Goal: Navigation & Orientation: Find specific page/section

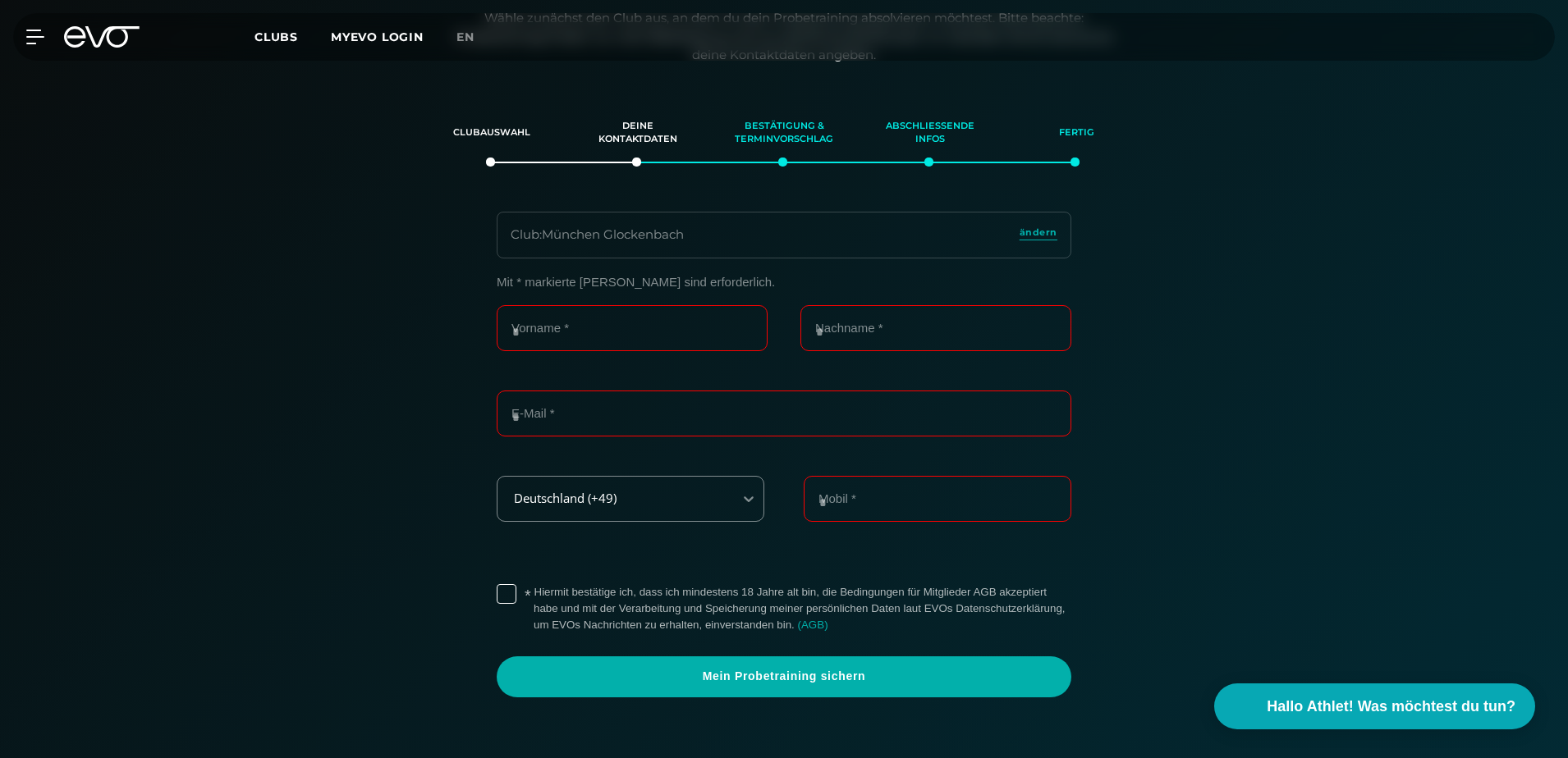
click at [79, 36] on icon at bounding box center [74, 36] width 21 height 21
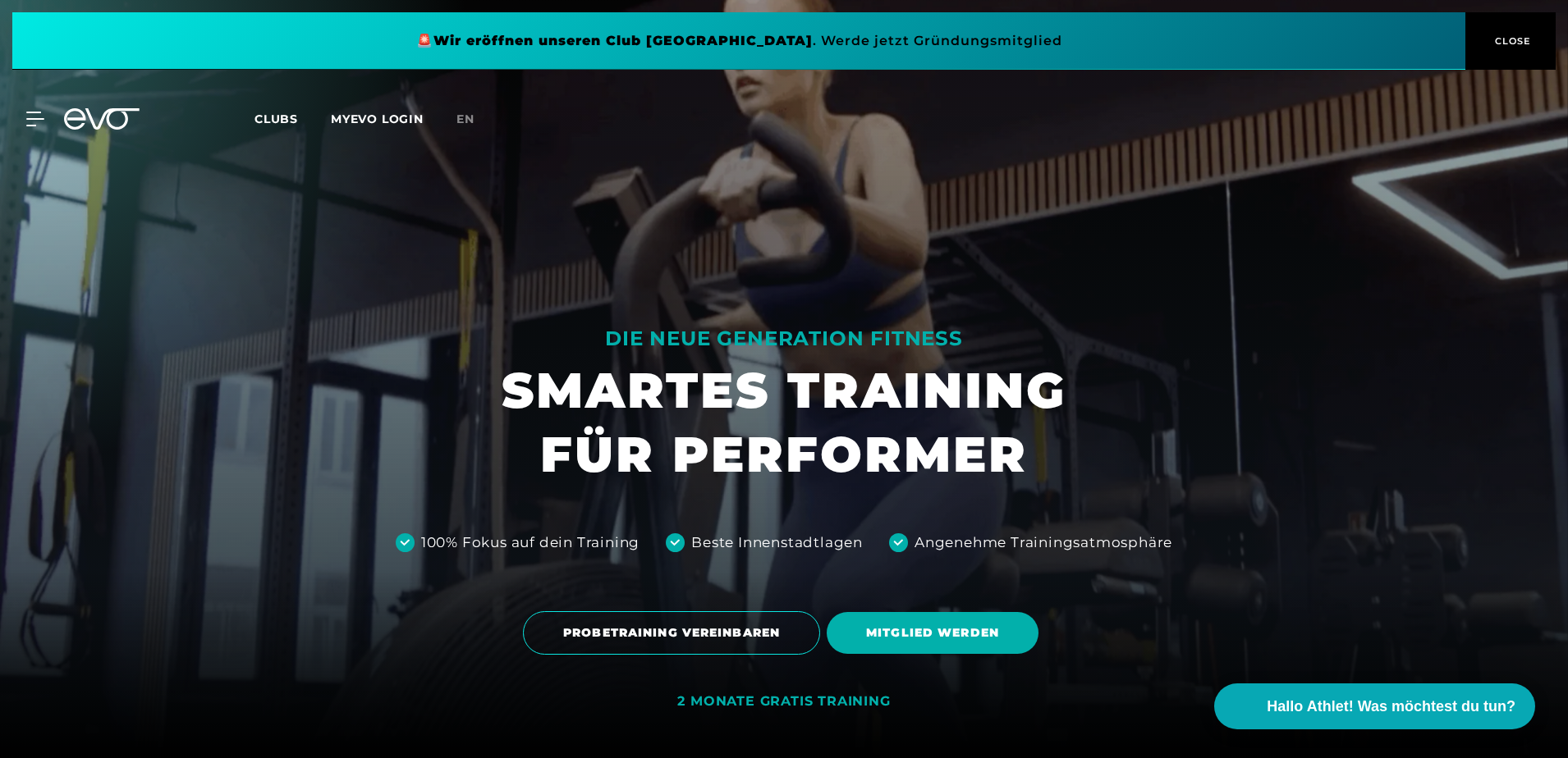
click at [74, 114] on icon at bounding box center [102, 118] width 76 height 21
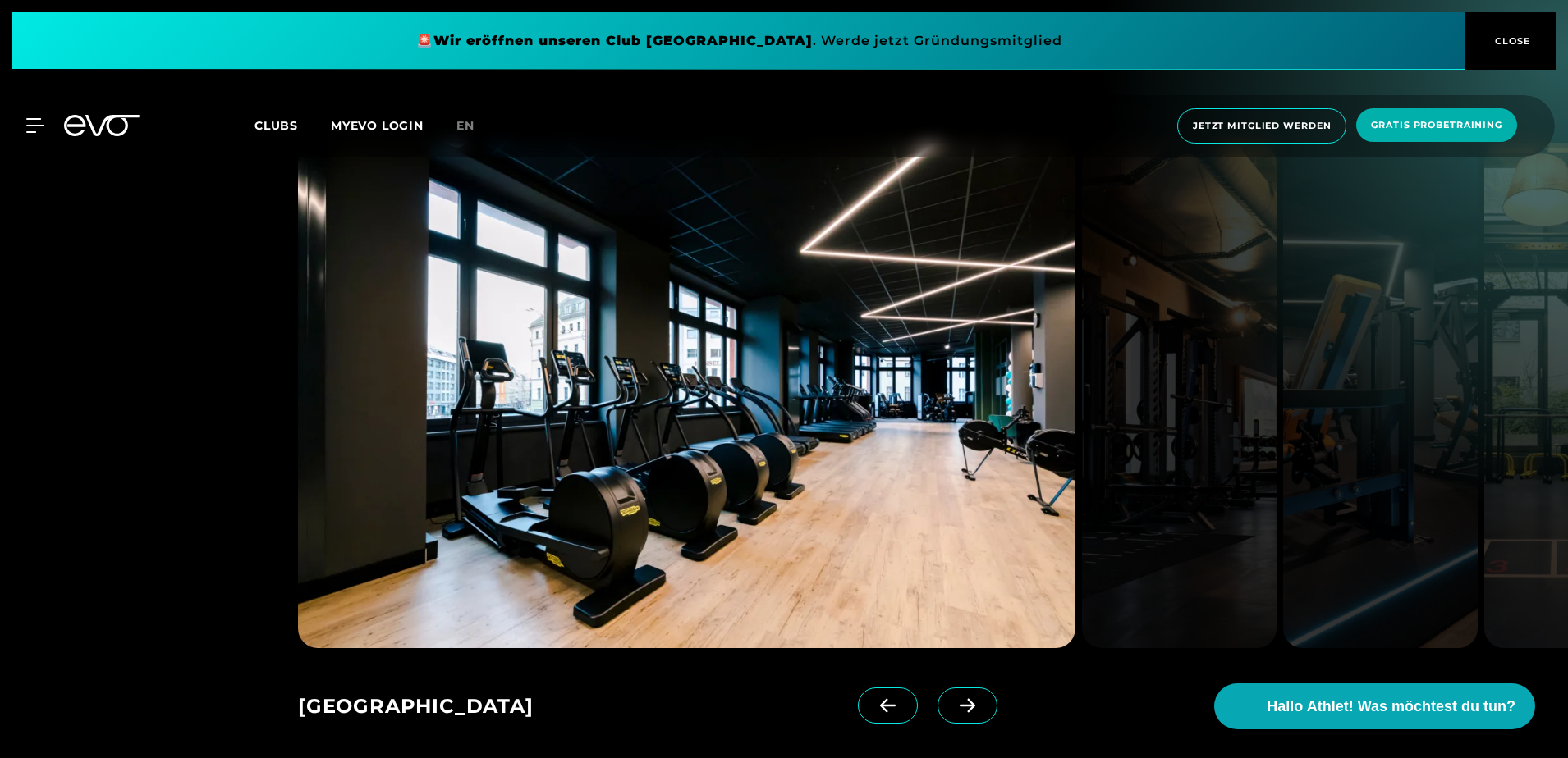
click at [969, 703] on link at bounding box center [970, 720] width 66 height 66
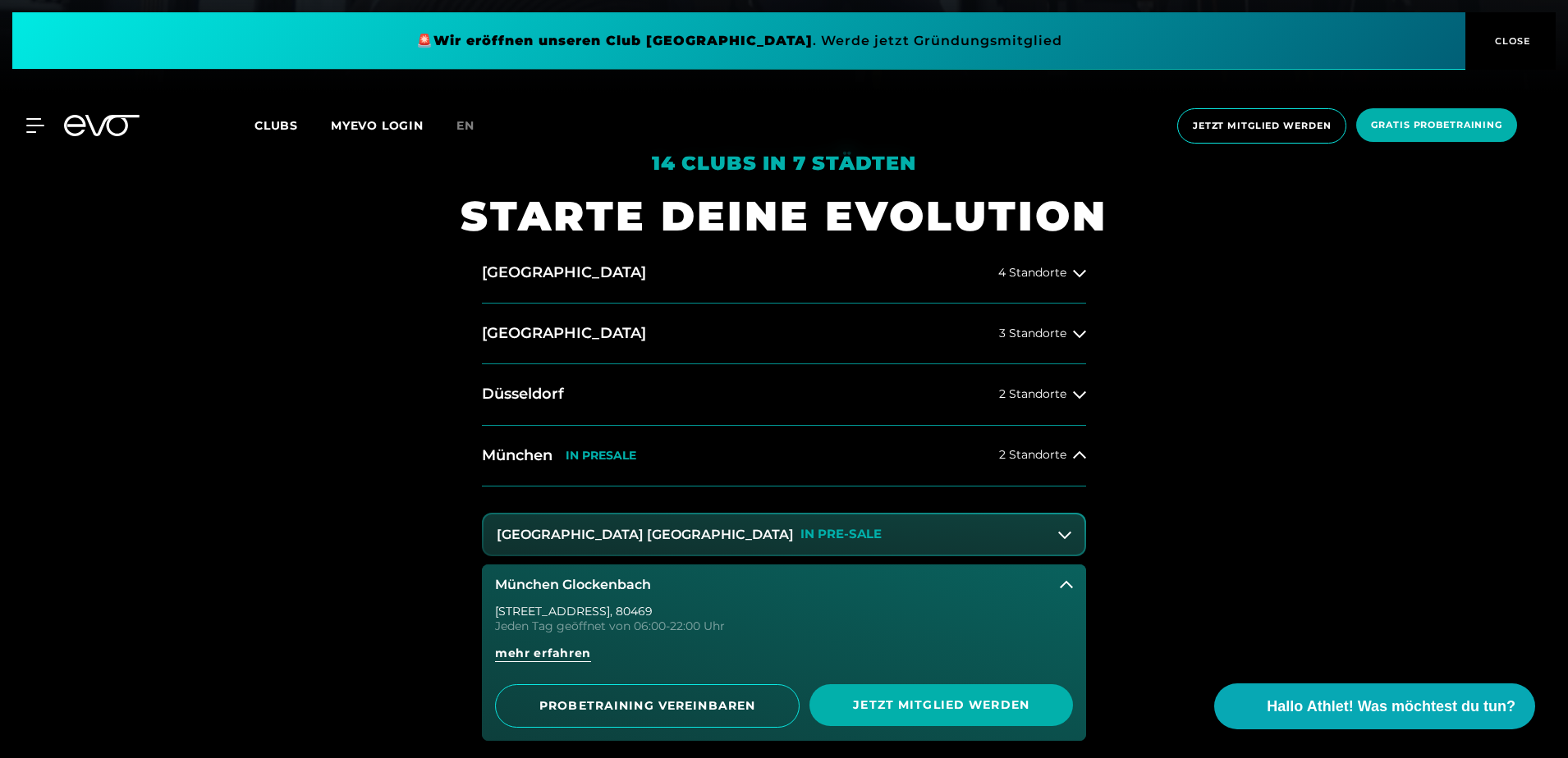
drag, startPoint x: 547, startPoint y: 476, endPoint x: 537, endPoint y: 465, distance: 14.9
click at [547, 475] on button "[GEOGRAPHIC_DATA] IN [GEOGRAPHIC_DATA] 2 Standorte" at bounding box center [784, 456] width 604 height 61
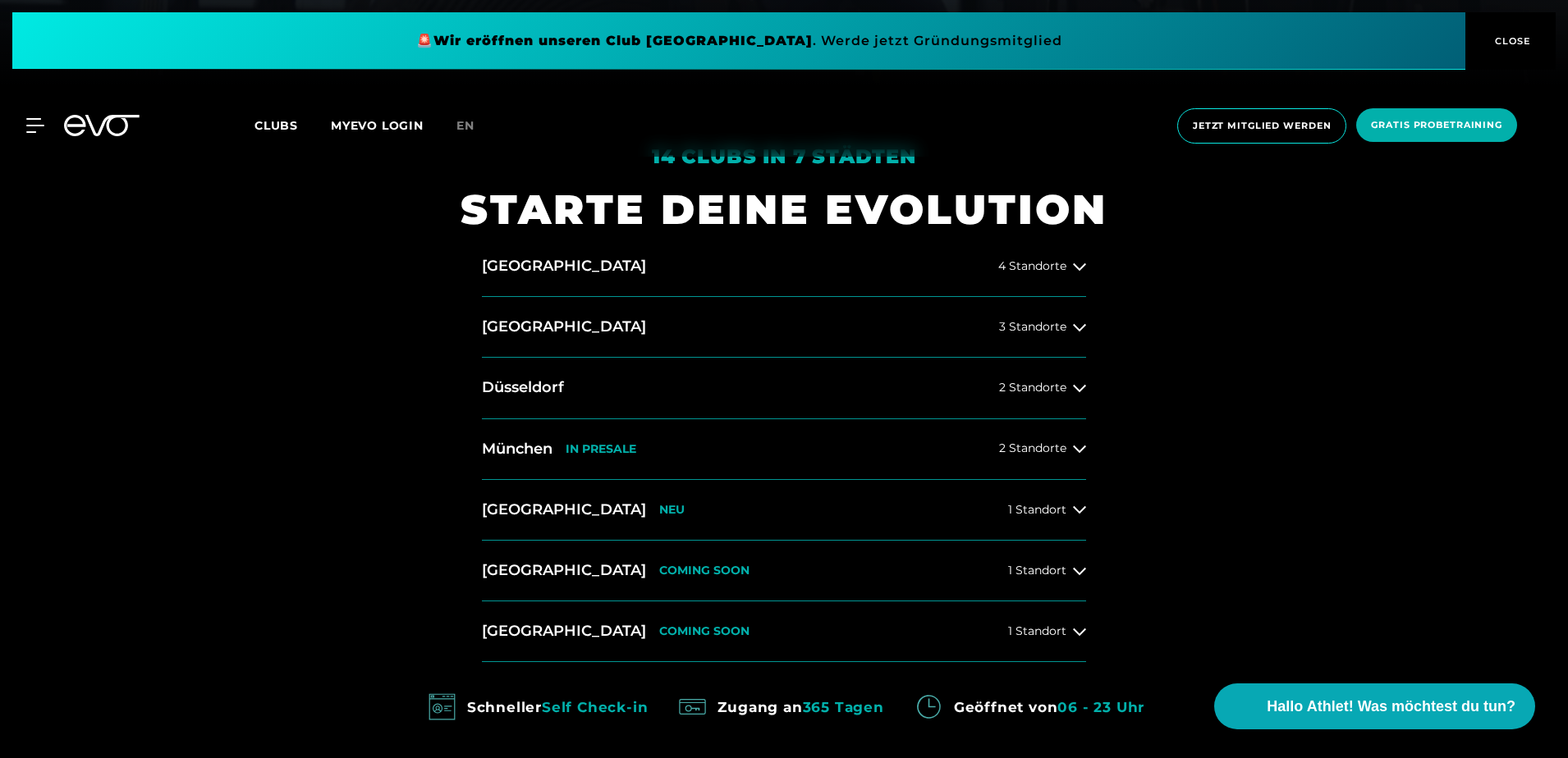
scroll to position [672, 0]
click at [531, 448] on h2 "München" at bounding box center [517, 448] width 71 height 20
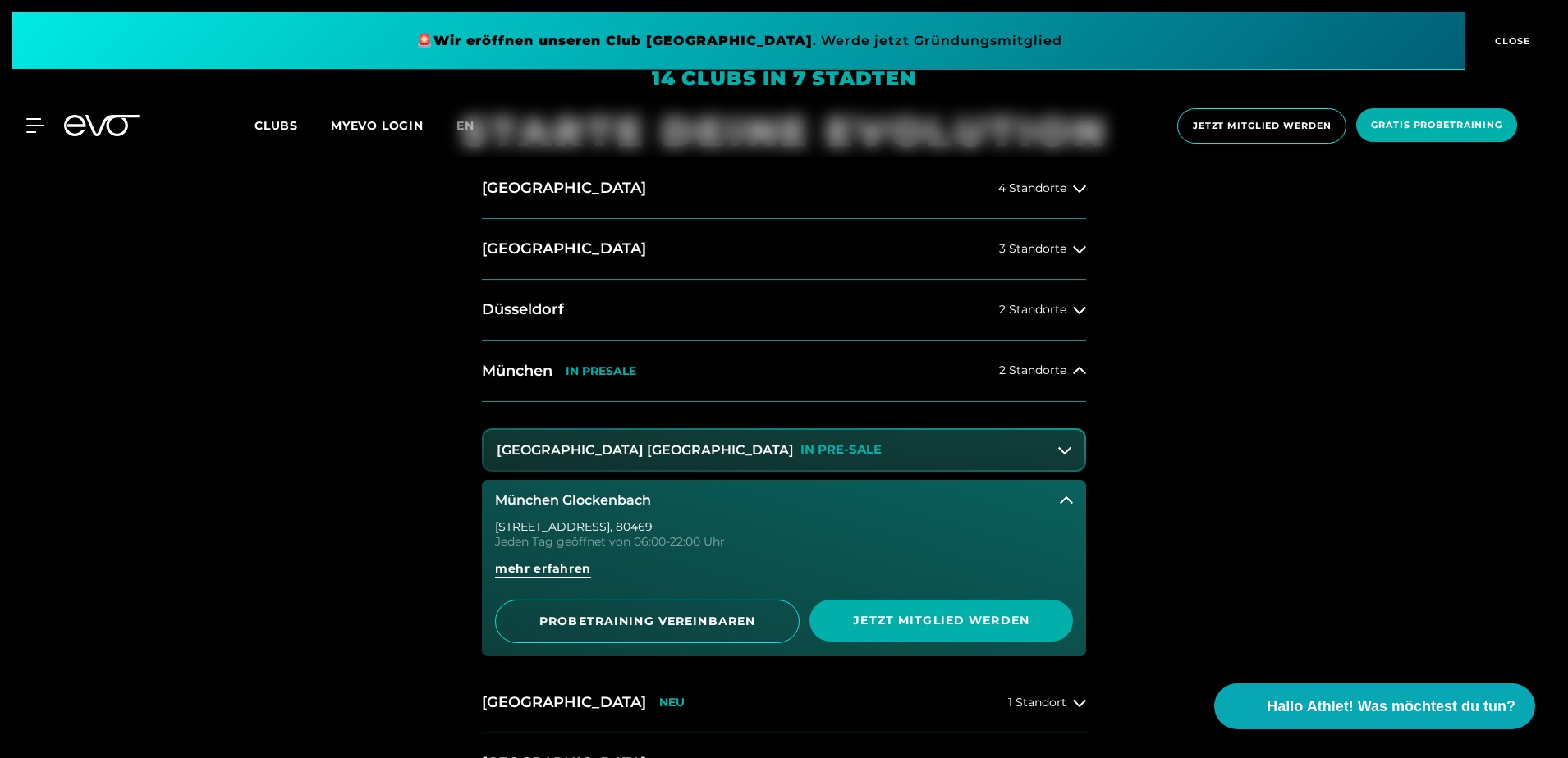
click at [583, 493] on h3 "München Glockenbach" at bounding box center [573, 501] width 156 height 15
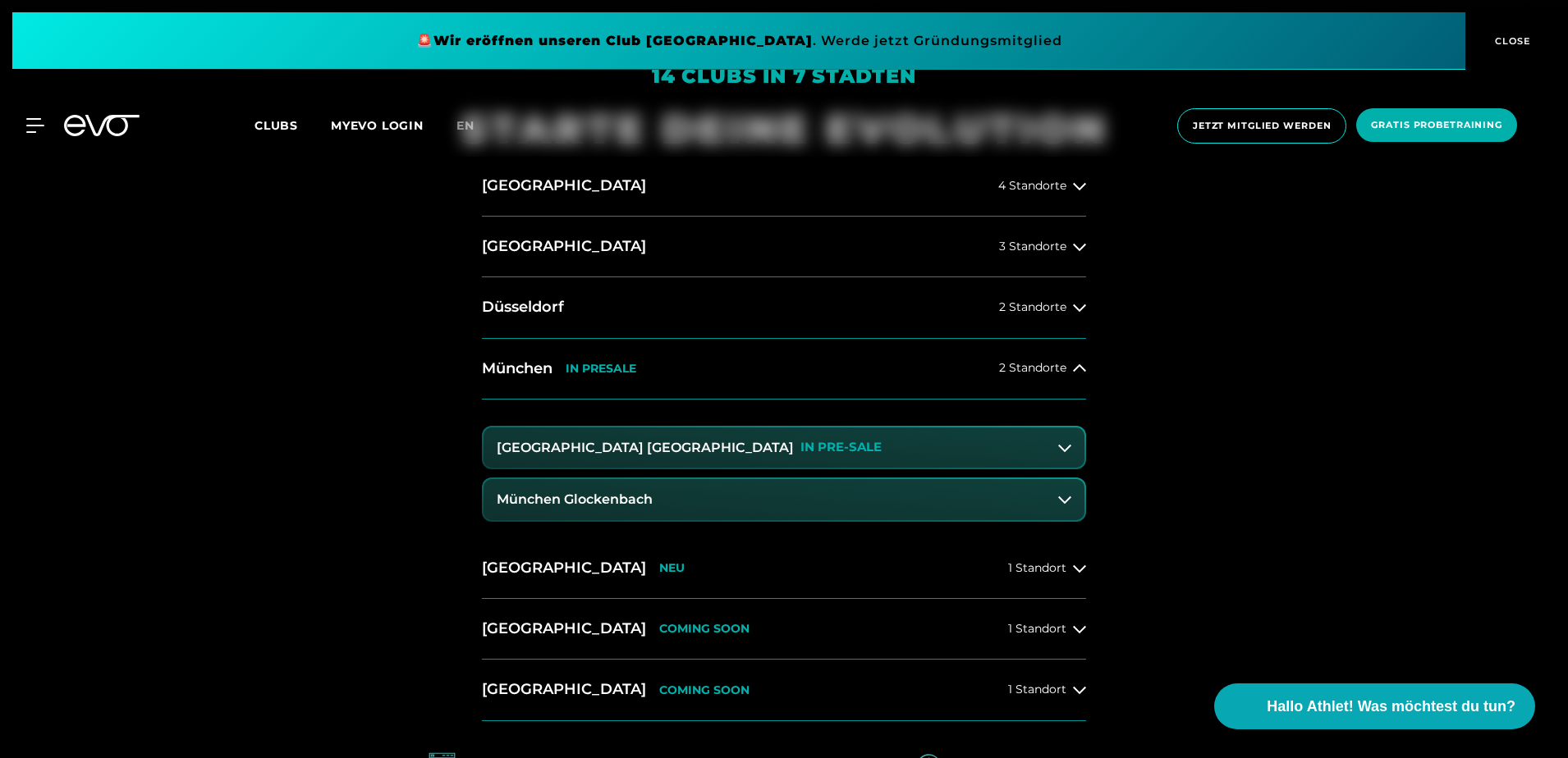
click at [583, 510] on button "München Glockenbach" at bounding box center [784, 499] width 601 height 41
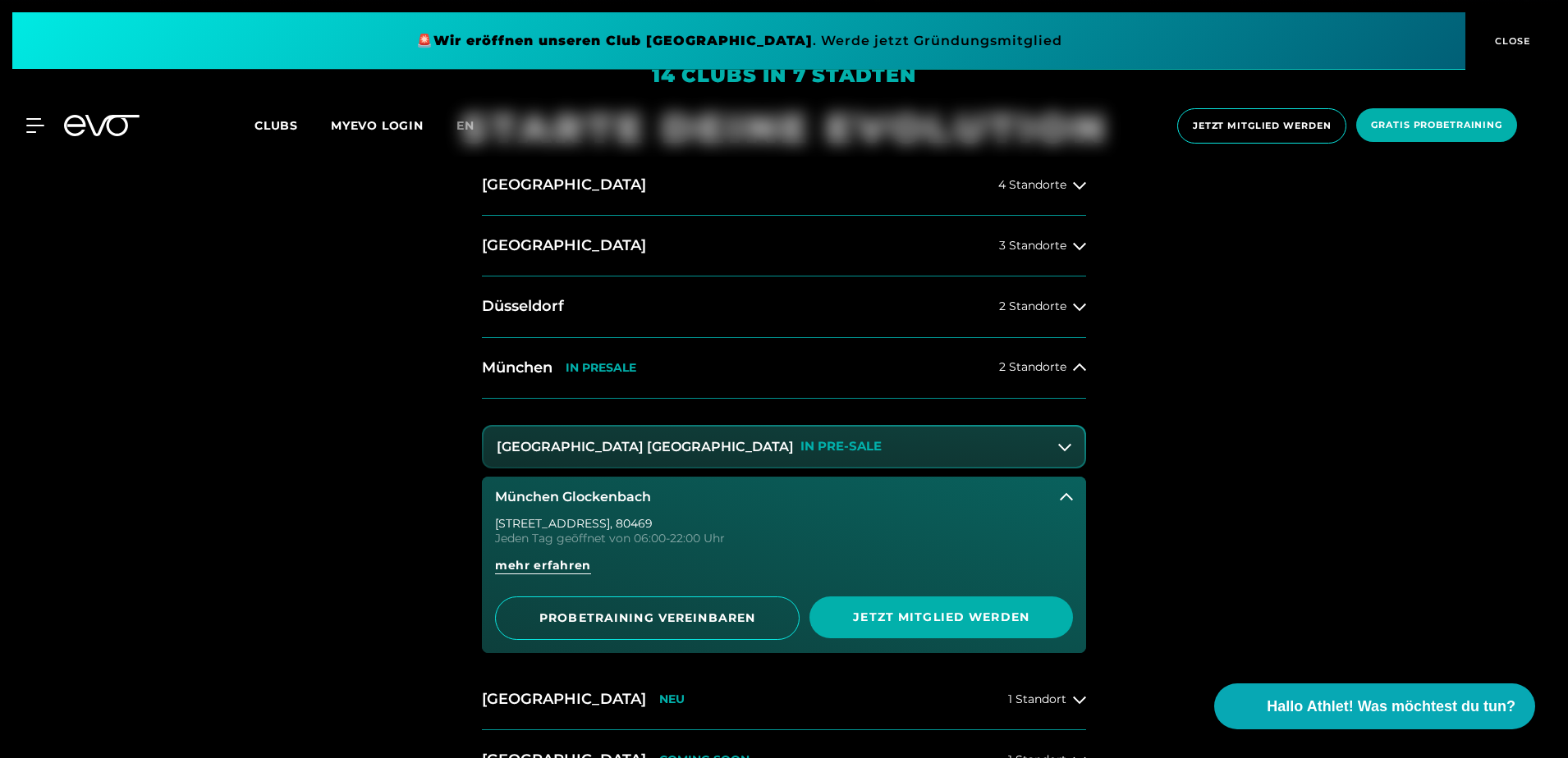
click at [546, 561] on span "mehr erfahren" at bounding box center [543, 566] width 96 height 17
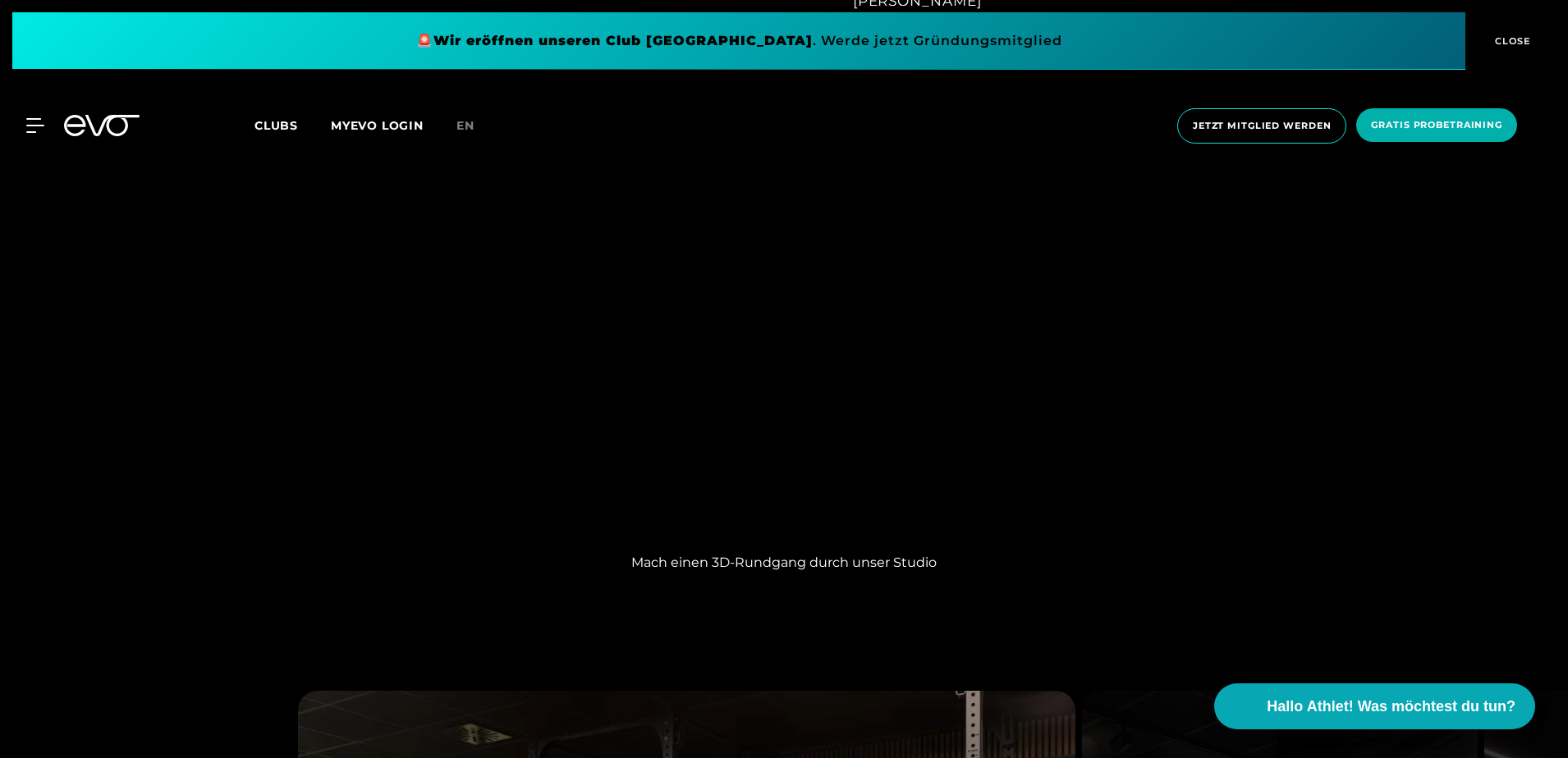
scroll to position [1477, 0]
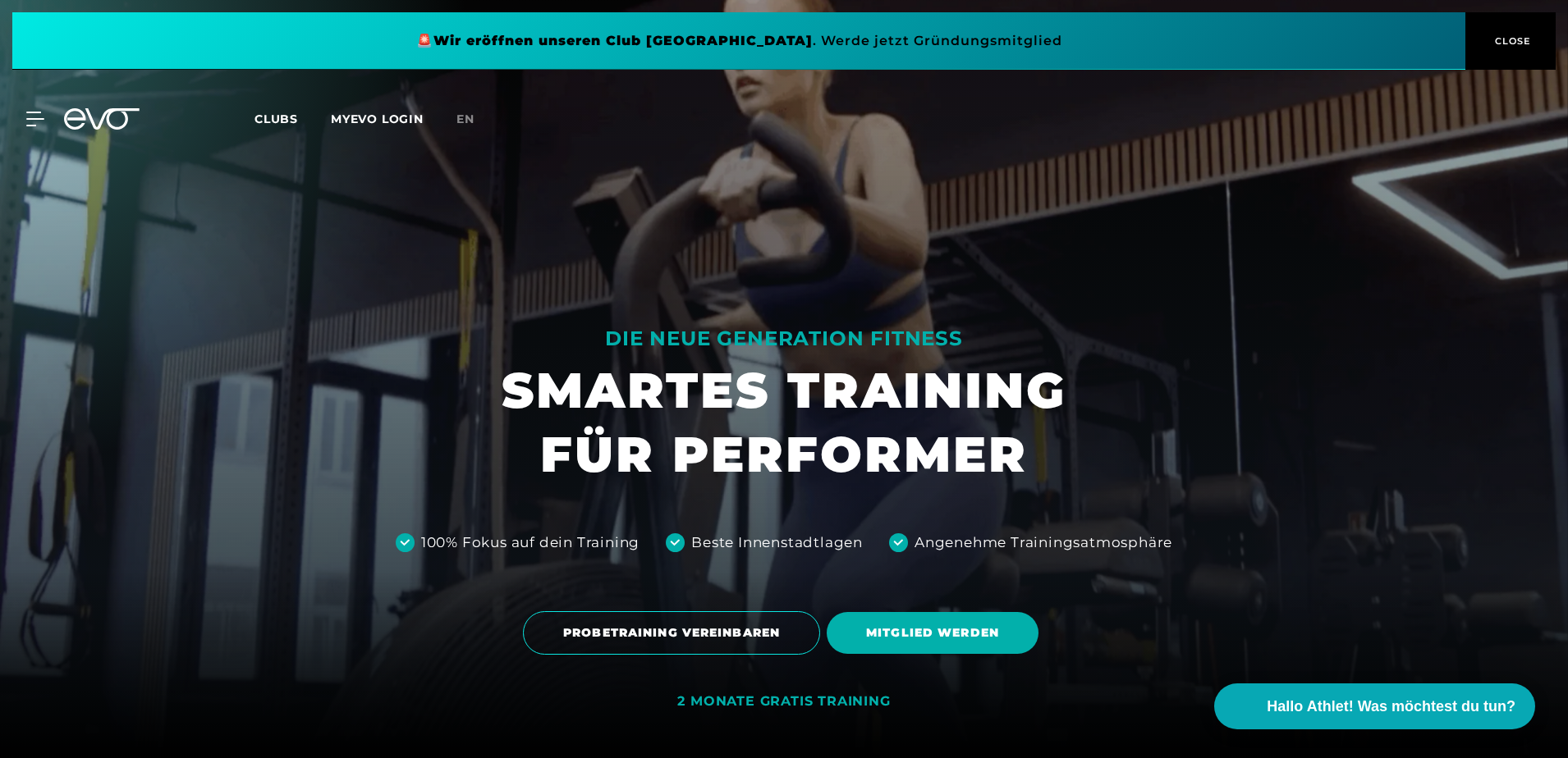
click at [106, 113] on icon at bounding box center [113, 118] width 54 height 21
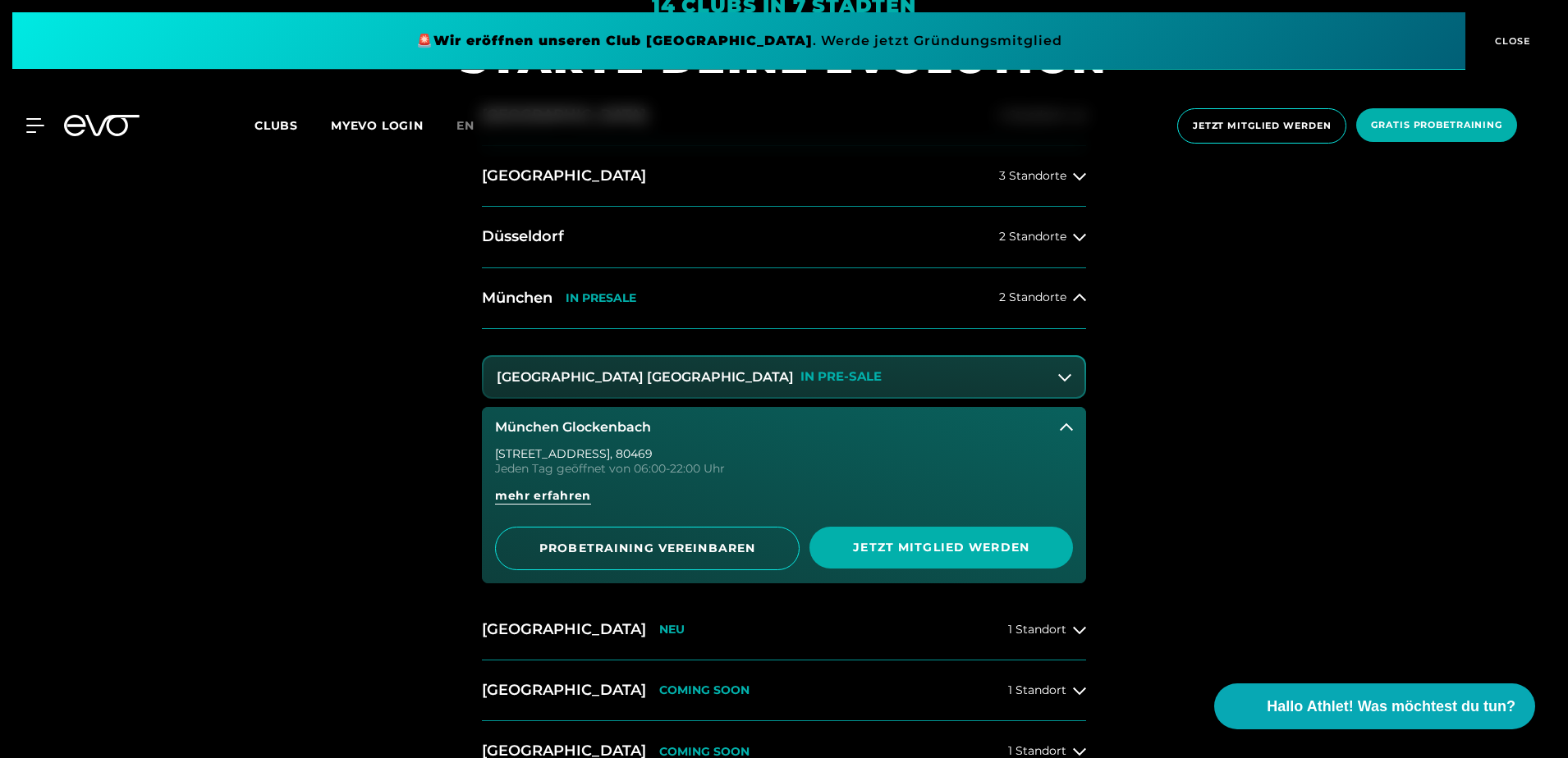
scroll to position [822, 0]
click at [543, 490] on span "mehr erfahren" at bounding box center [543, 497] width 96 height 17
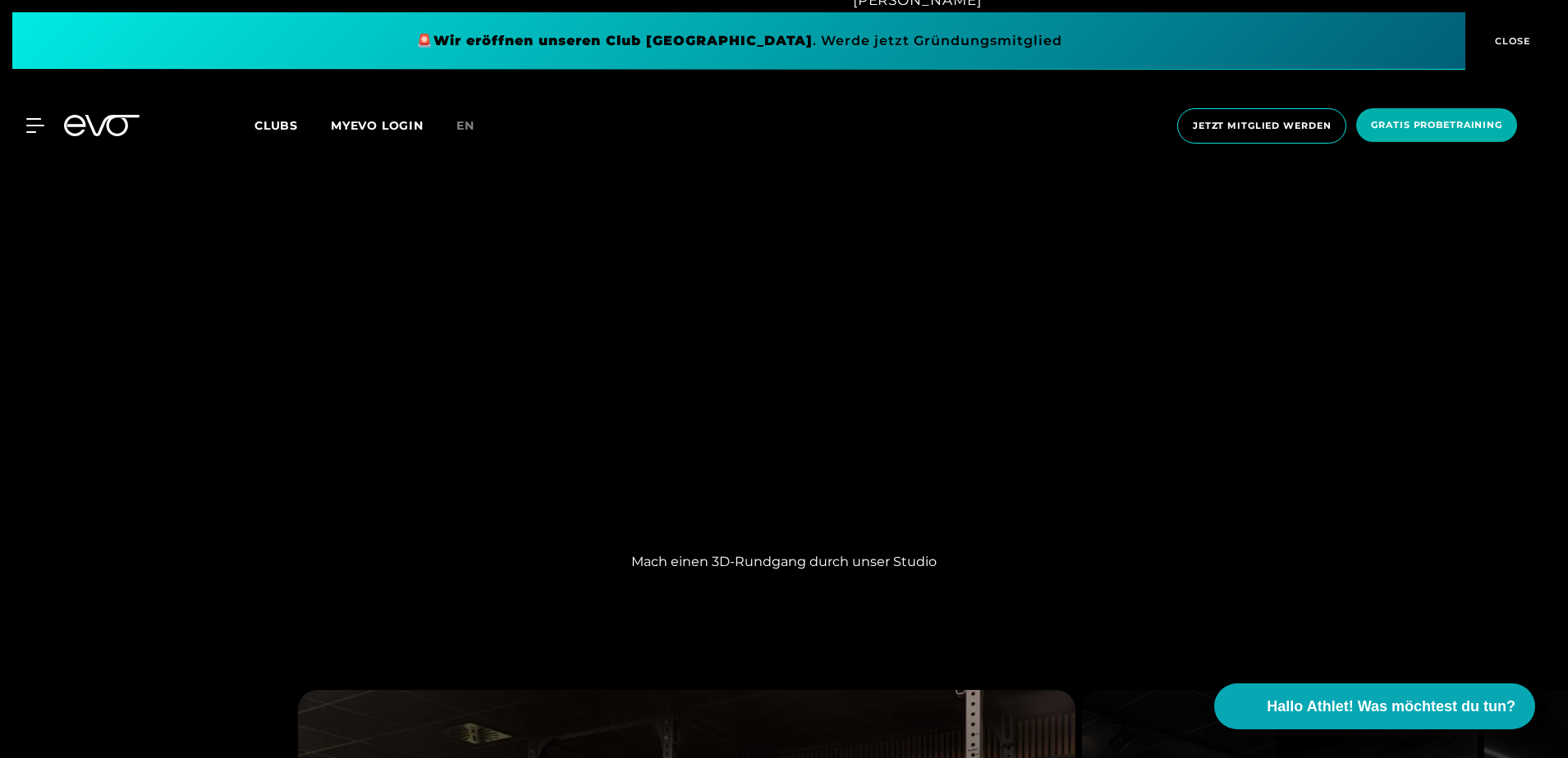
scroll to position [1477, 0]
